Goal: Transaction & Acquisition: Purchase product/service

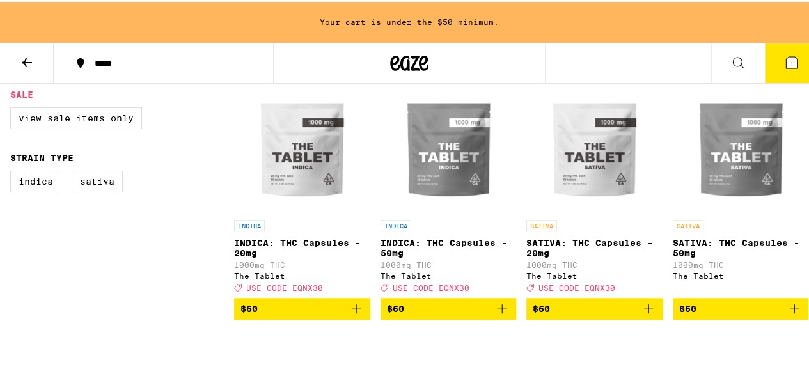
click at [714, 59] on button at bounding box center [738, 62] width 54 height 40
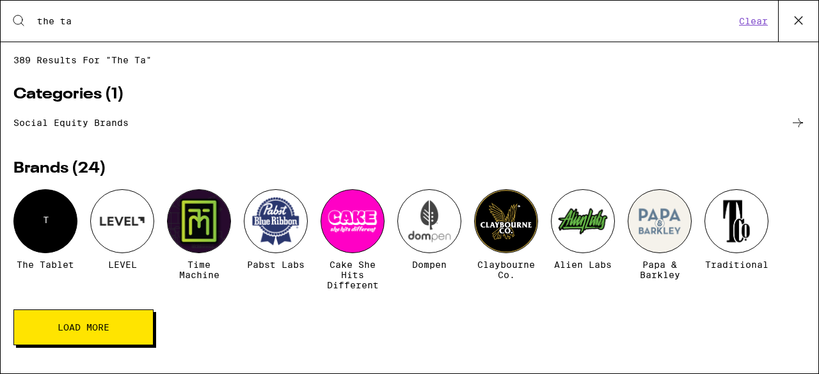
click at [353, 34] on div "Search for Products the ta Clear" at bounding box center [409, 21] width 817 height 41
drag, startPoint x: 127, startPoint y: 14, endPoint x: 50, endPoint y: 14, distance: 77.4
click at [50, 15] on input "the ta" at bounding box center [385, 21] width 698 height 12
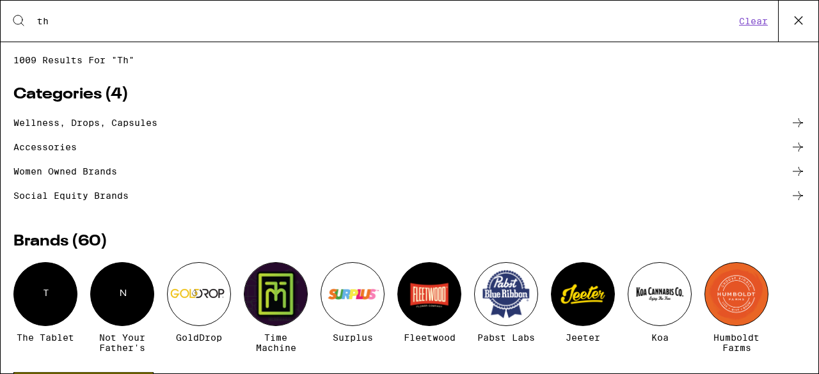
type input "t"
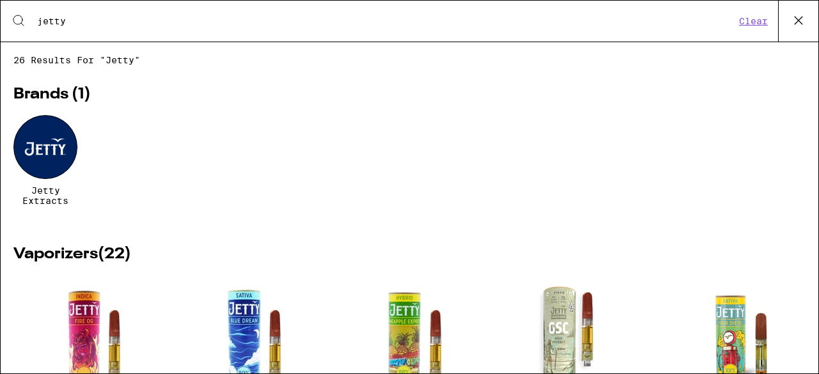
type input "jetty"
click at [50, 157] on div at bounding box center [45, 147] width 64 height 64
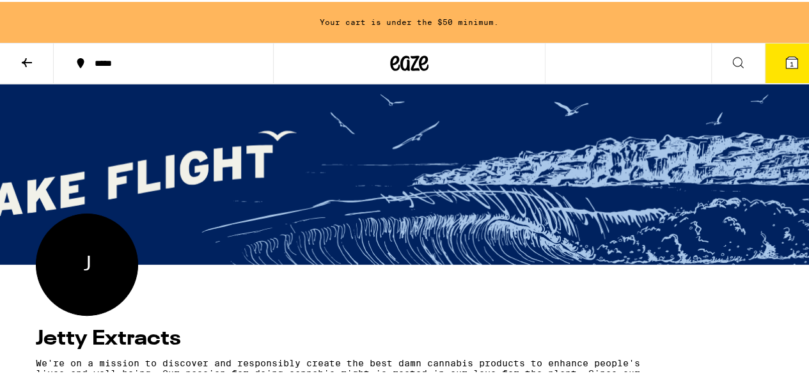
click at [697, 55] on div "***** 1" at bounding box center [409, 61] width 819 height 41
click at [730, 63] on icon at bounding box center [737, 60] width 15 height 15
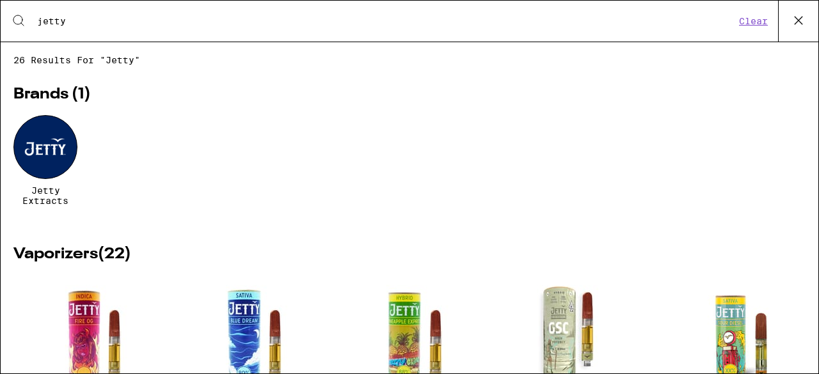
click at [91, 36] on div "Search for Products jetty Clear" at bounding box center [409, 21] width 817 height 41
drag, startPoint x: 75, startPoint y: 27, endPoint x: 36, endPoint y: 22, distance: 39.9
click at [36, 22] on div "Search for Products jetty" at bounding box center [380, 21] width 709 height 12
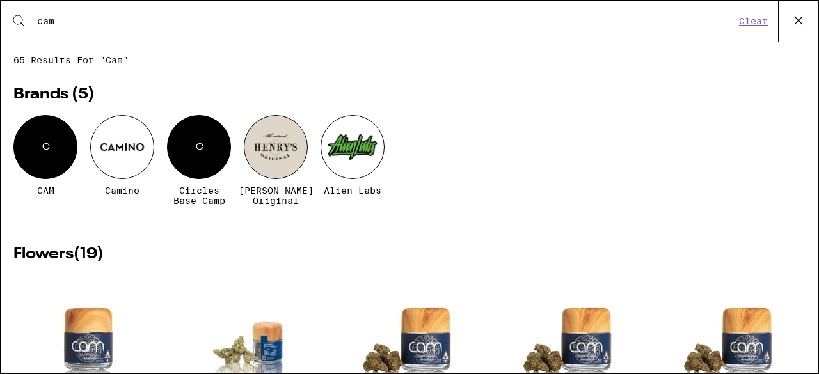
type input "cam"
click at [38, 137] on div "C" at bounding box center [45, 147] width 64 height 64
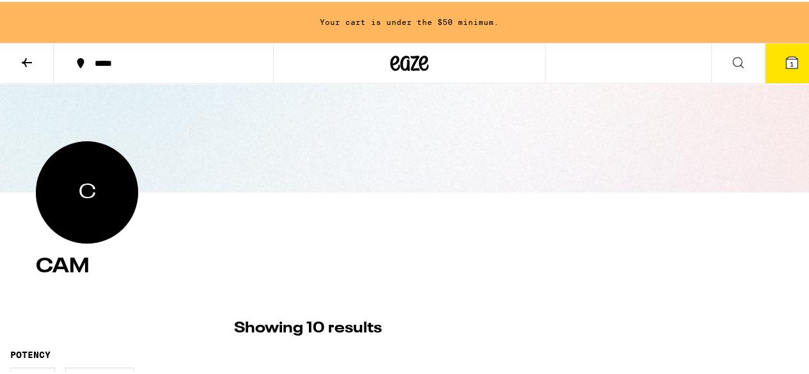
scroll to position [51, 0]
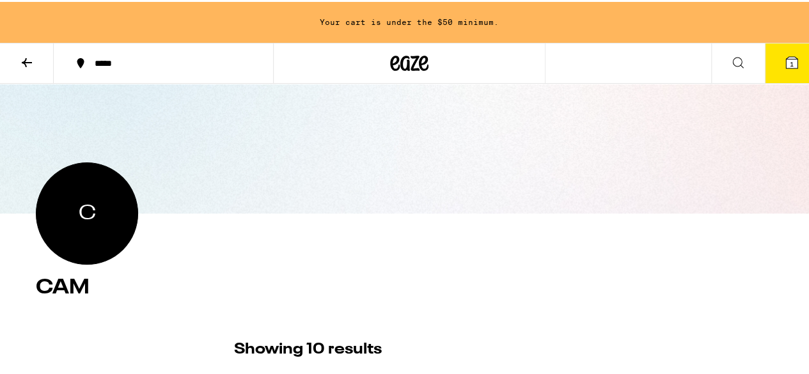
click at [733, 56] on icon at bounding box center [737, 60] width 15 height 15
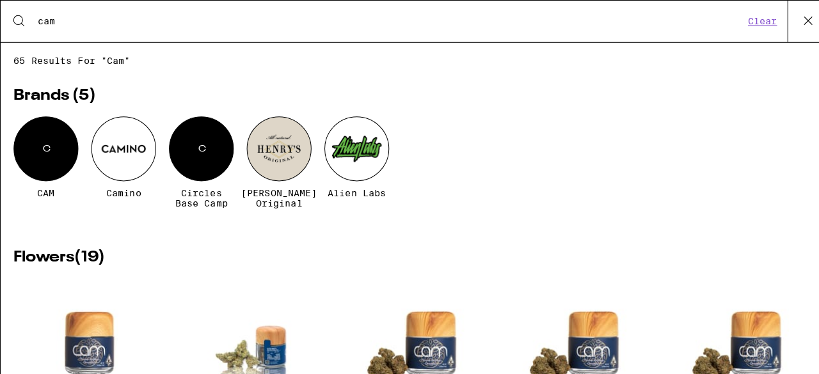
scroll to position [0, 0]
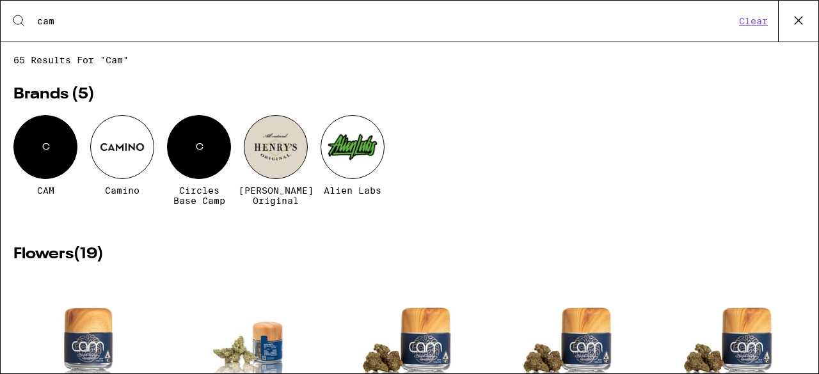
click at [339, 25] on input "cam" at bounding box center [385, 21] width 698 height 12
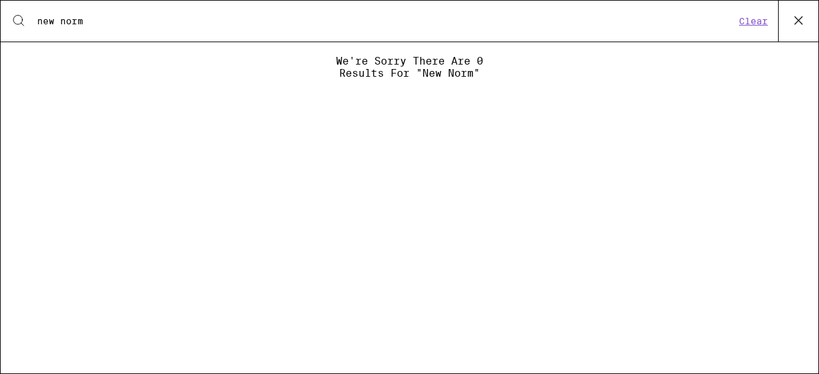
click at [64, 20] on input "new norm" at bounding box center [385, 21] width 698 height 12
type input "n"
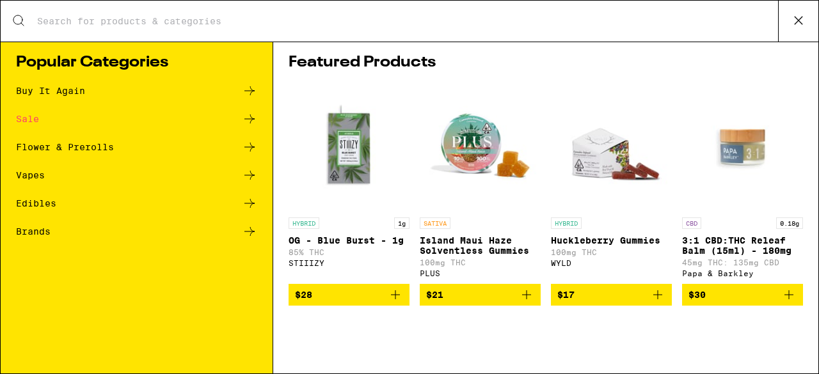
click at [166, 19] on input "Search for Products" at bounding box center [406, 21] width 741 height 12
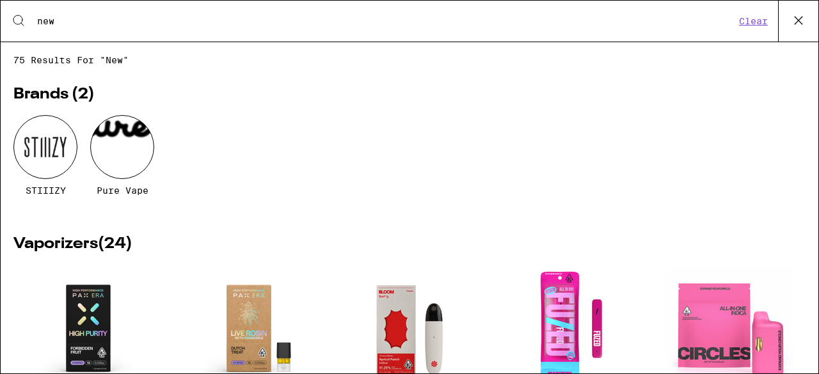
type input "new"
click at [808, 28] on button at bounding box center [798, 21] width 40 height 41
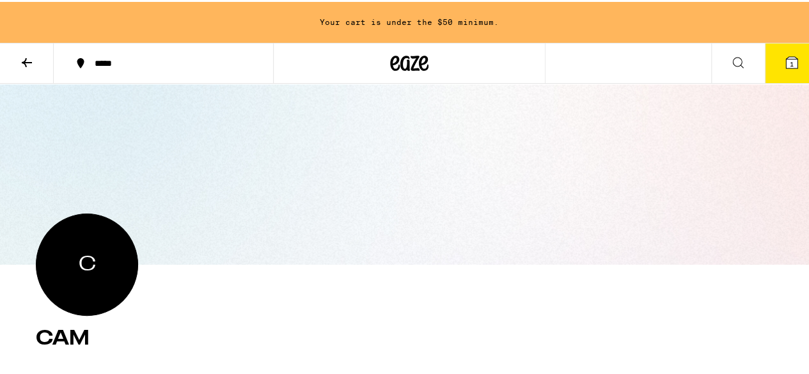
click at [716, 70] on button at bounding box center [738, 62] width 54 height 40
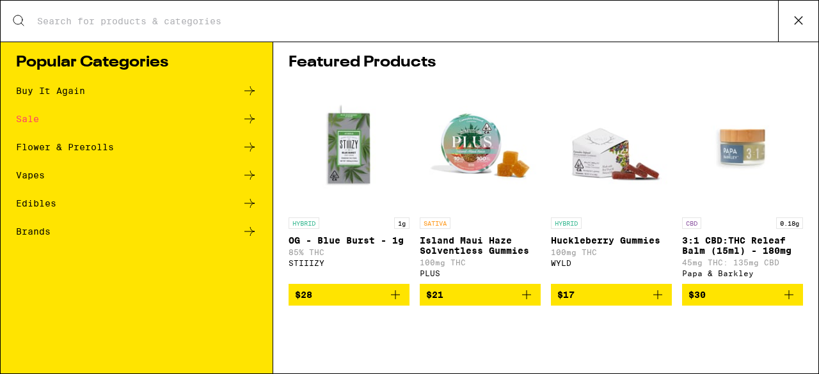
click at [803, 11] on icon at bounding box center [798, 20] width 19 height 19
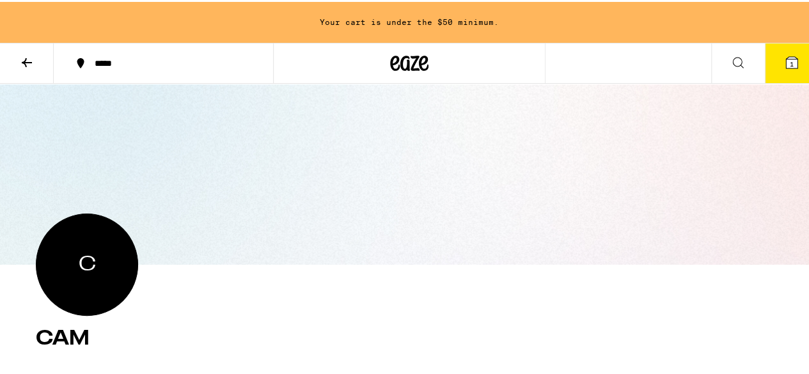
click at [129, 72] on button "*****" at bounding box center [163, 61] width 219 height 38
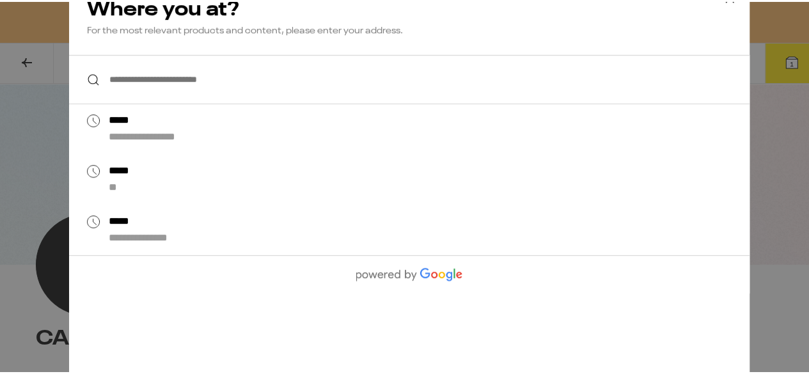
click at [146, 81] on input "**********" at bounding box center [409, 77] width 680 height 49
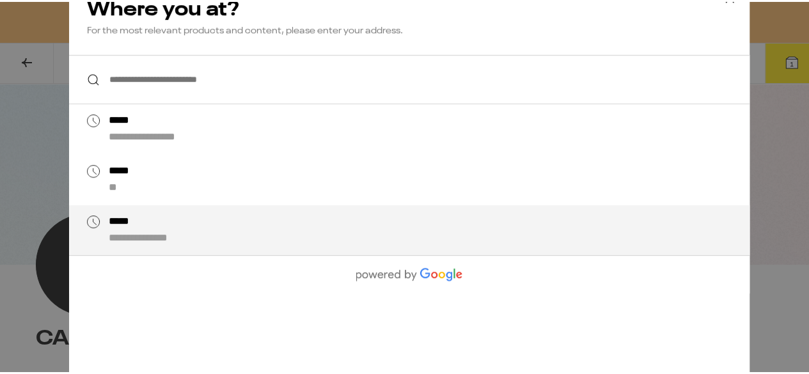
click at [111, 229] on div "**********" at bounding box center [435, 228] width 652 height 30
type input "*****"
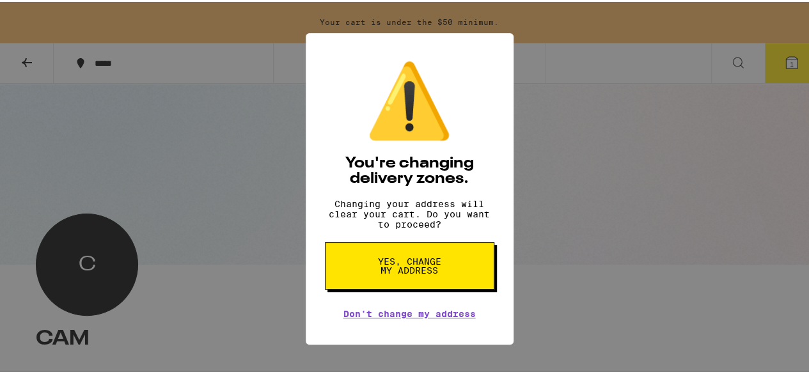
click at [377, 268] on span "Yes, change my address" at bounding box center [410, 264] width 66 height 18
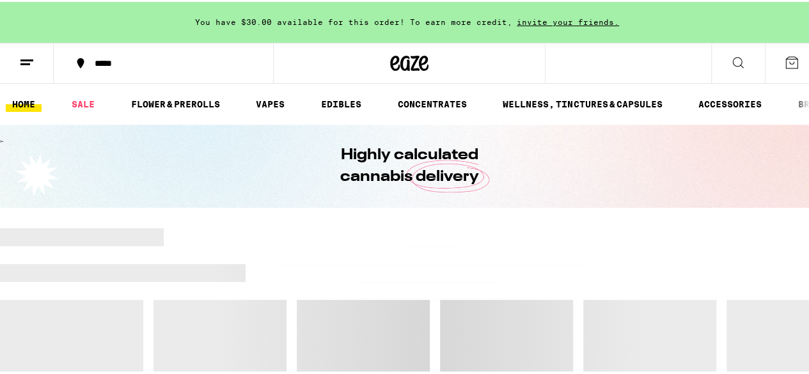
click at [730, 63] on icon at bounding box center [737, 60] width 15 height 15
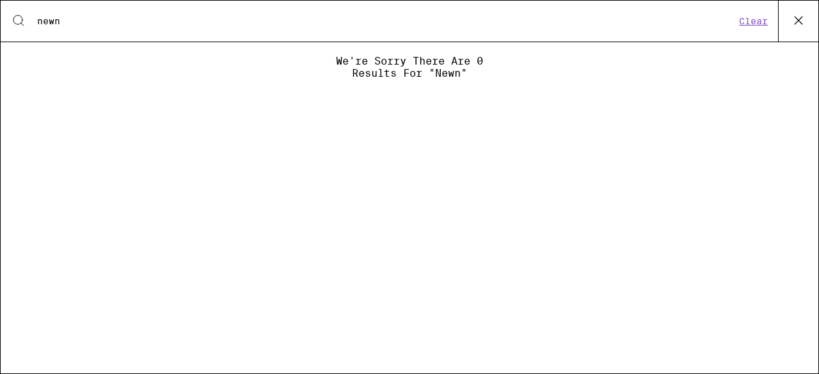
type input "newn"
